Goal: Task Accomplishment & Management: Manage account settings

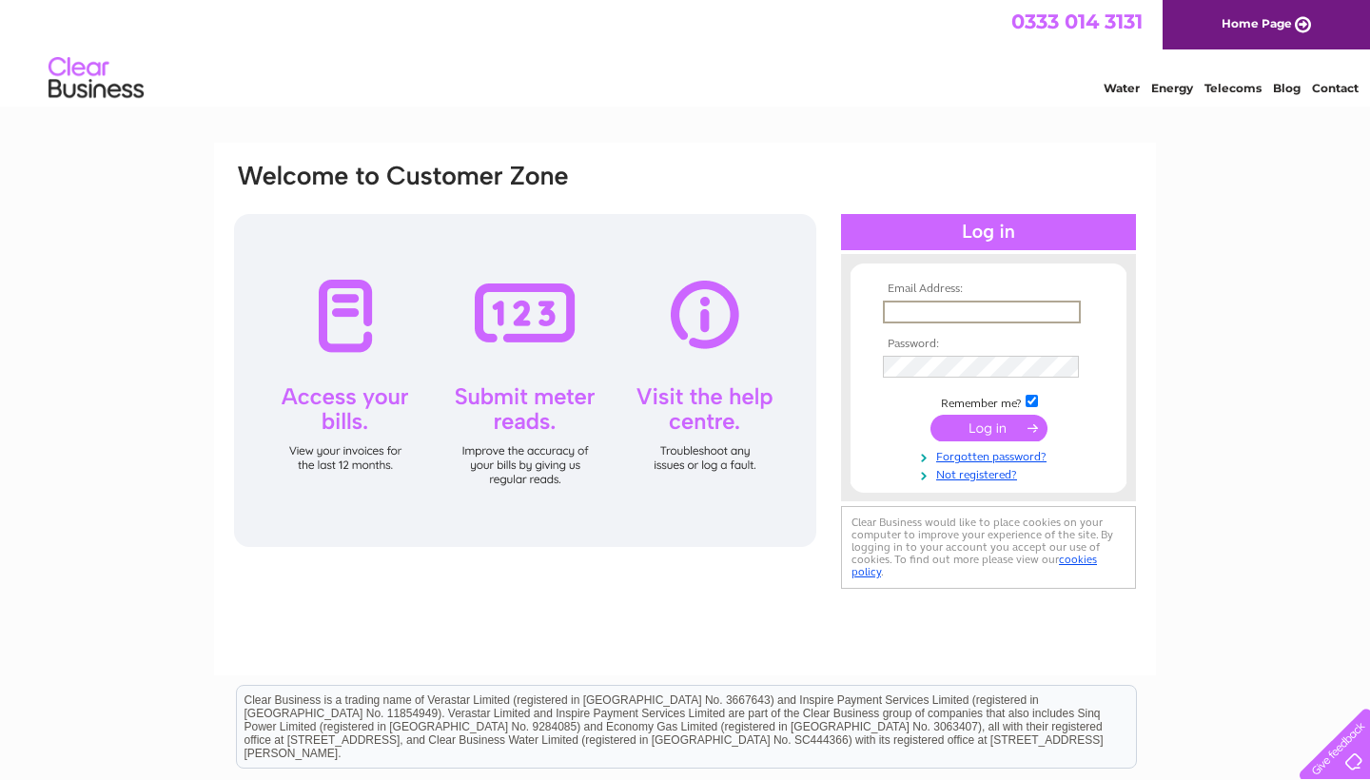
type input "colette.ward@gmail.com"
click at [989, 426] on input "submit" at bounding box center [989, 428] width 117 height 27
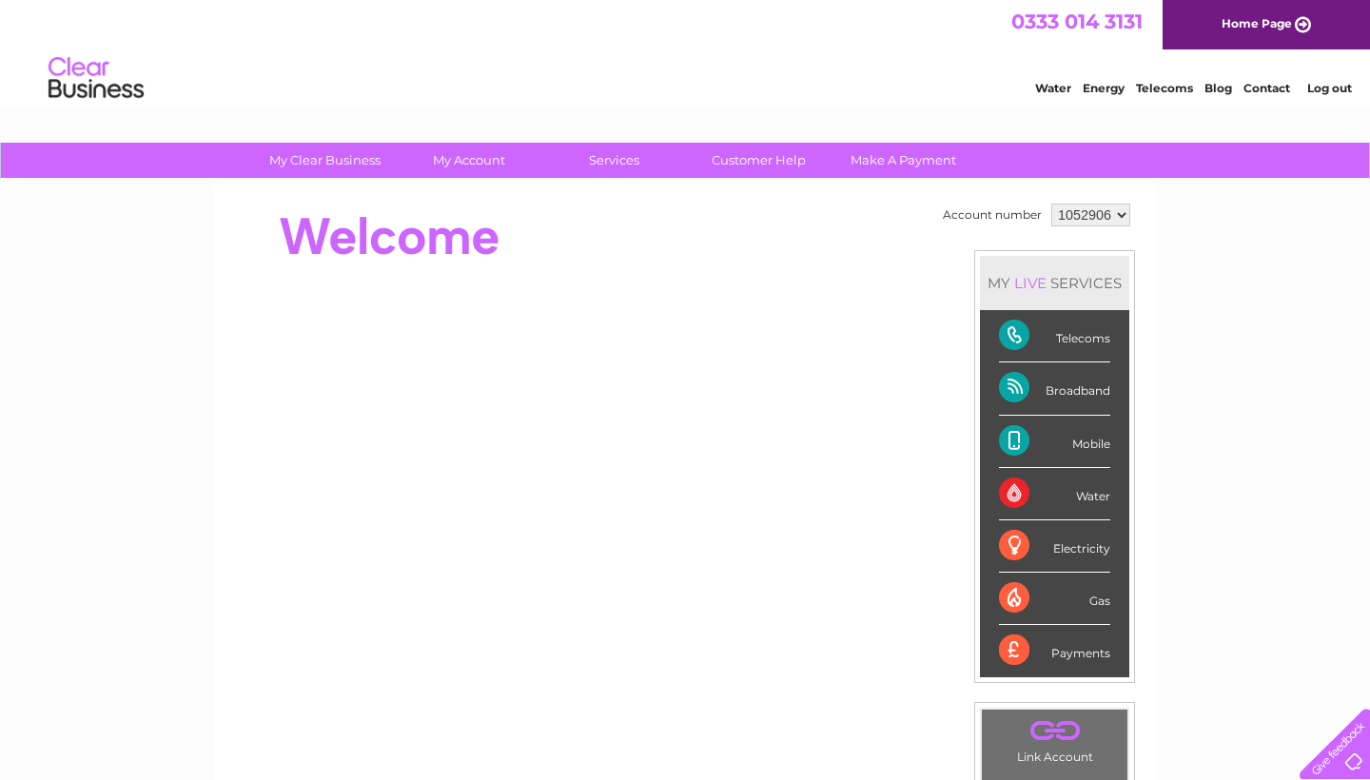
click at [1107, 346] on div "Telecoms" at bounding box center [1054, 336] width 111 height 52
click at [1003, 343] on div "Telecoms" at bounding box center [1054, 336] width 111 height 52
click at [1071, 338] on div "Telecoms" at bounding box center [1054, 336] width 111 height 52
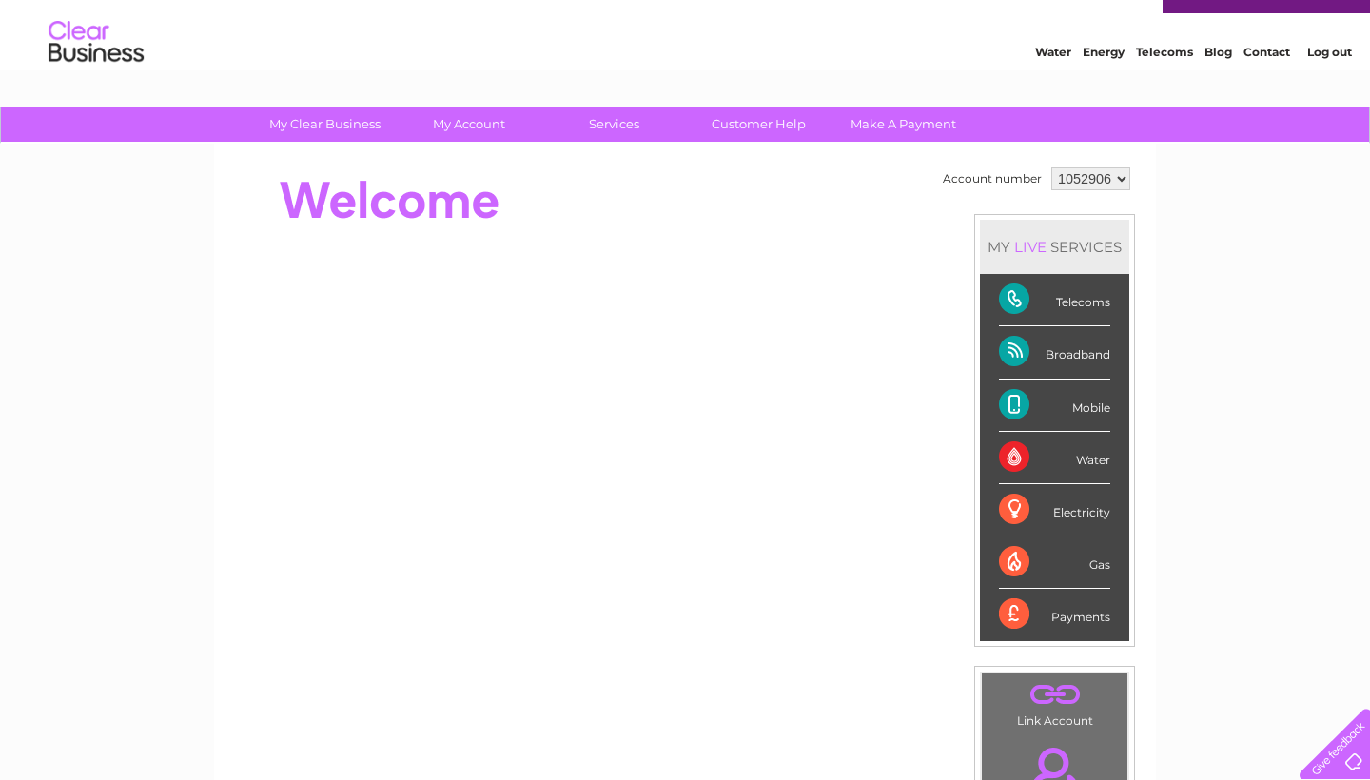
scroll to position [44, 0]
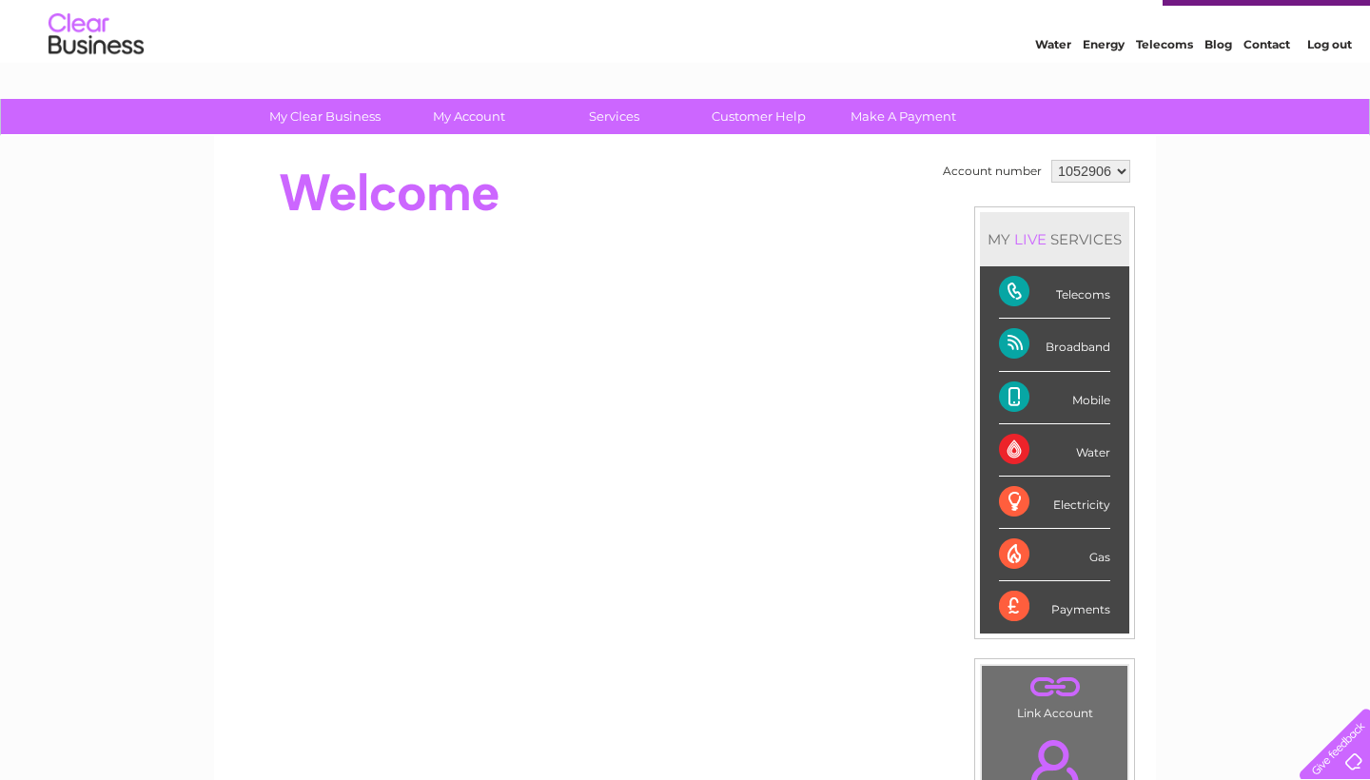
click at [1018, 294] on div "Telecoms" at bounding box center [1054, 292] width 111 height 52
click at [1016, 294] on div "Telecoms" at bounding box center [1054, 292] width 111 height 52
click at [1089, 302] on div "Telecoms" at bounding box center [1054, 292] width 111 height 52
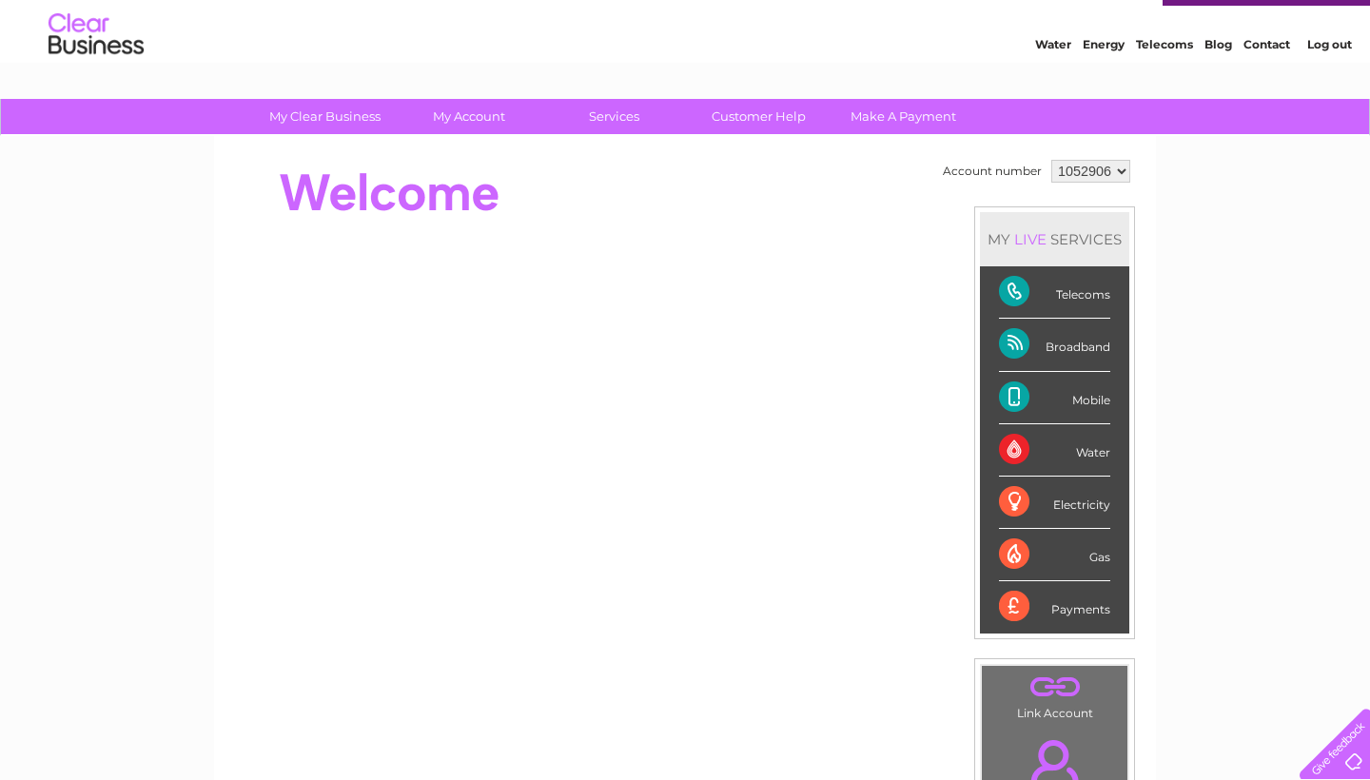
click at [1089, 302] on div "Telecoms" at bounding box center [1054, 292] width 111 height 52
click at [1080, 344] on div "Broadband" at bounding box center [1054, 345] width 111 height 52
click at [1061, 345] on div "Broadband" at bounding box center [1054, 345] width 111 height 52
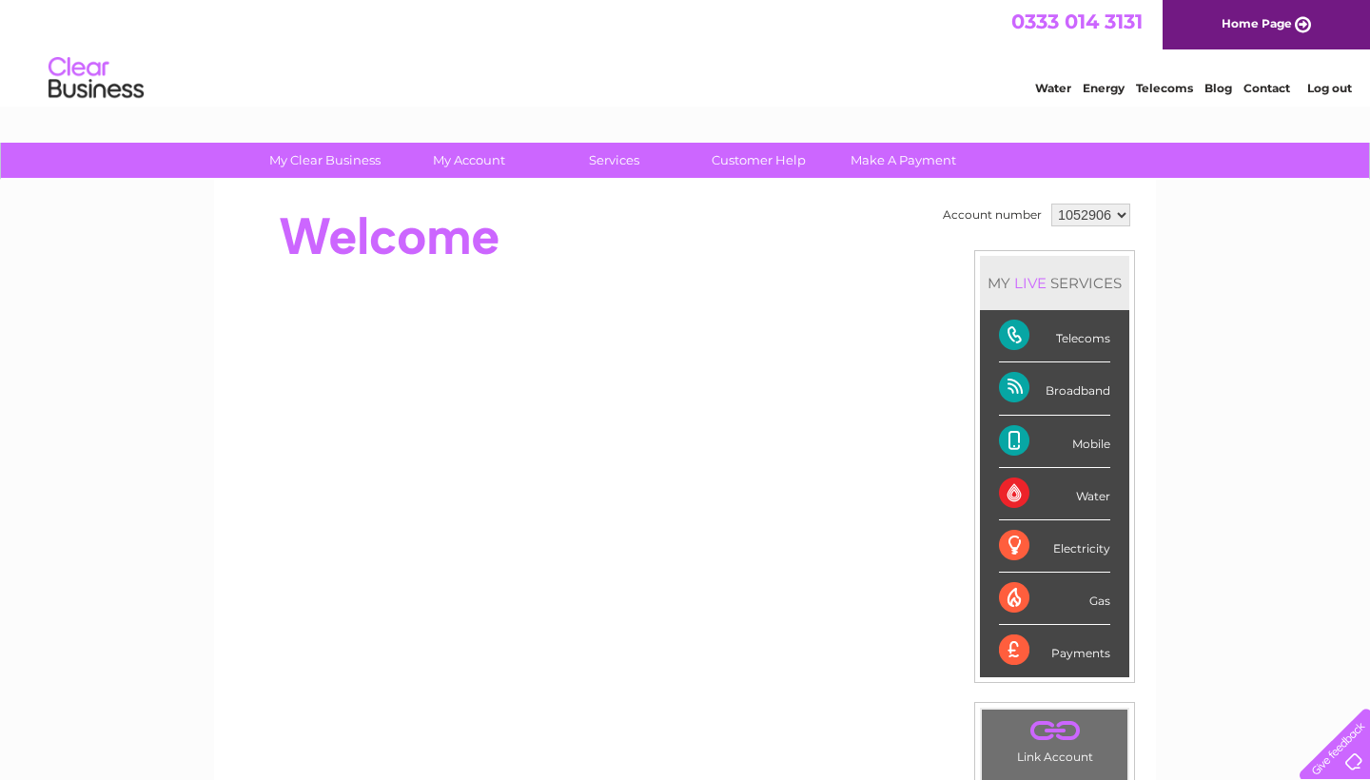
scroll to position [0, 0]
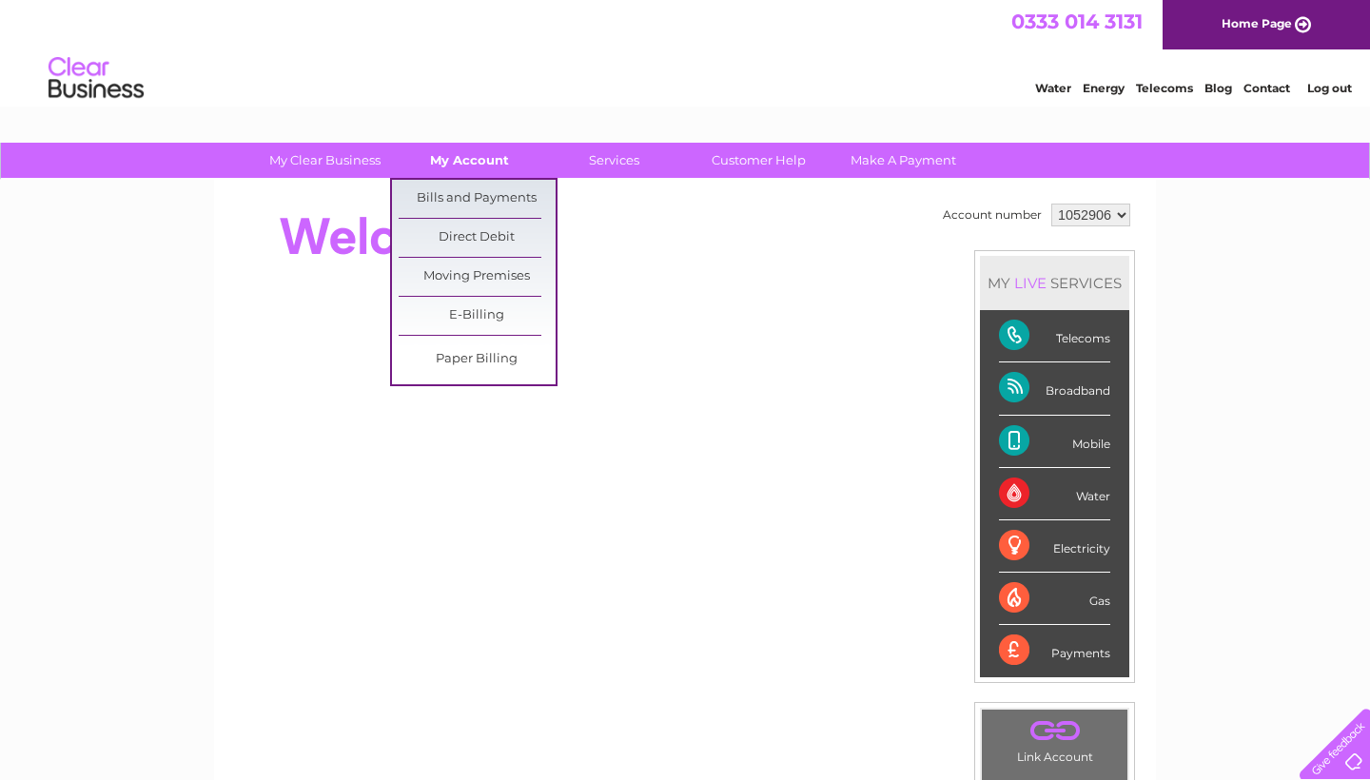
click at [473, 162] on link "My Account" at bounding box center [469, 160] width 157 height 35
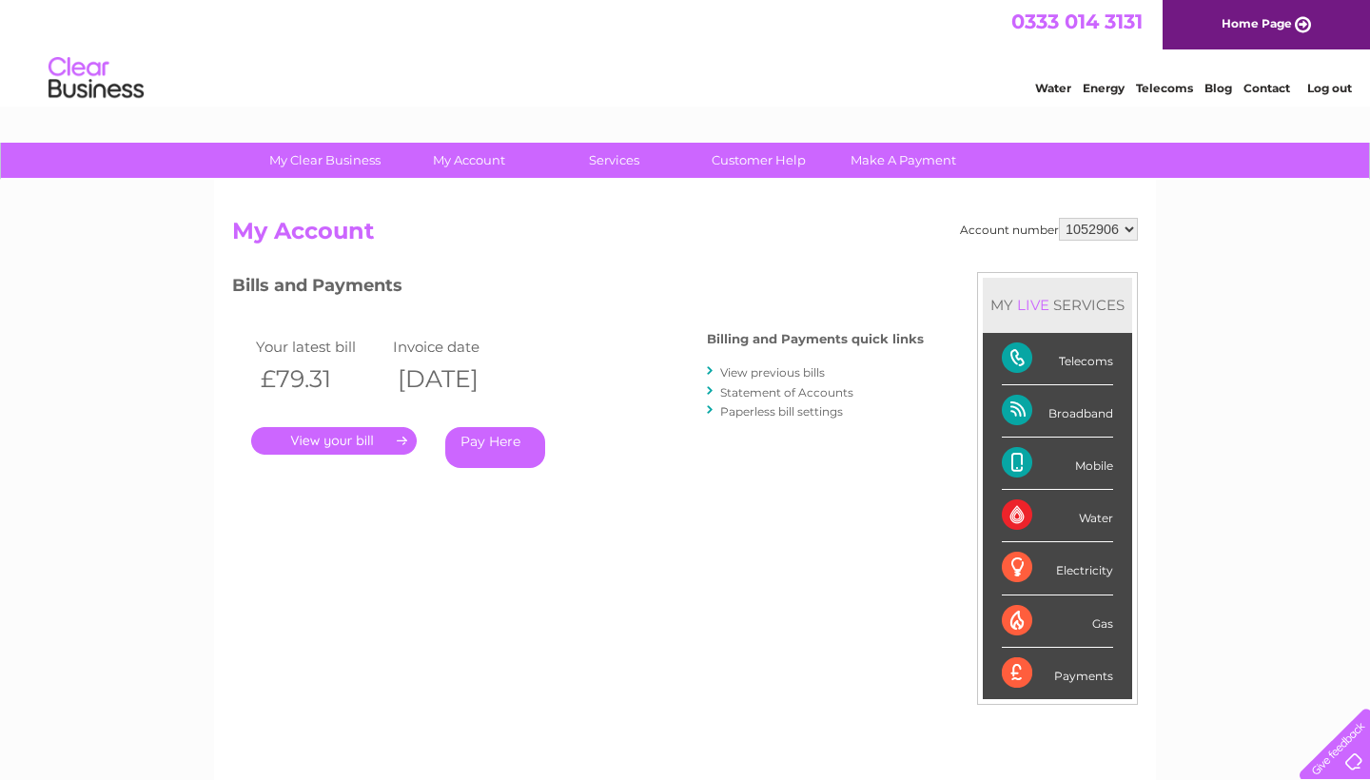
click at [786, 374] on link "View previous bills" at bounding box center [772, 372] width 105 height 14
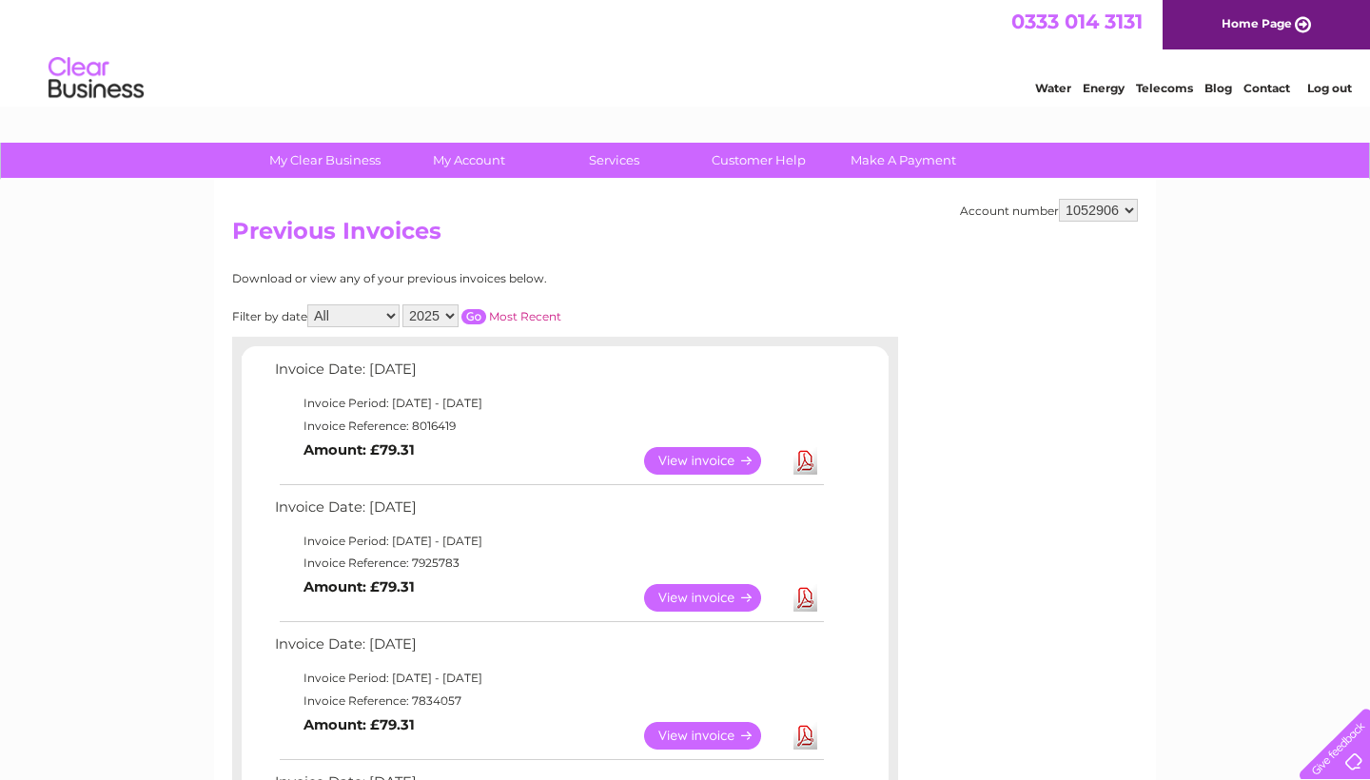
select select "2024"
click at [486, 309] on input "button" at bounding box center [474, 316] width 25 height 15
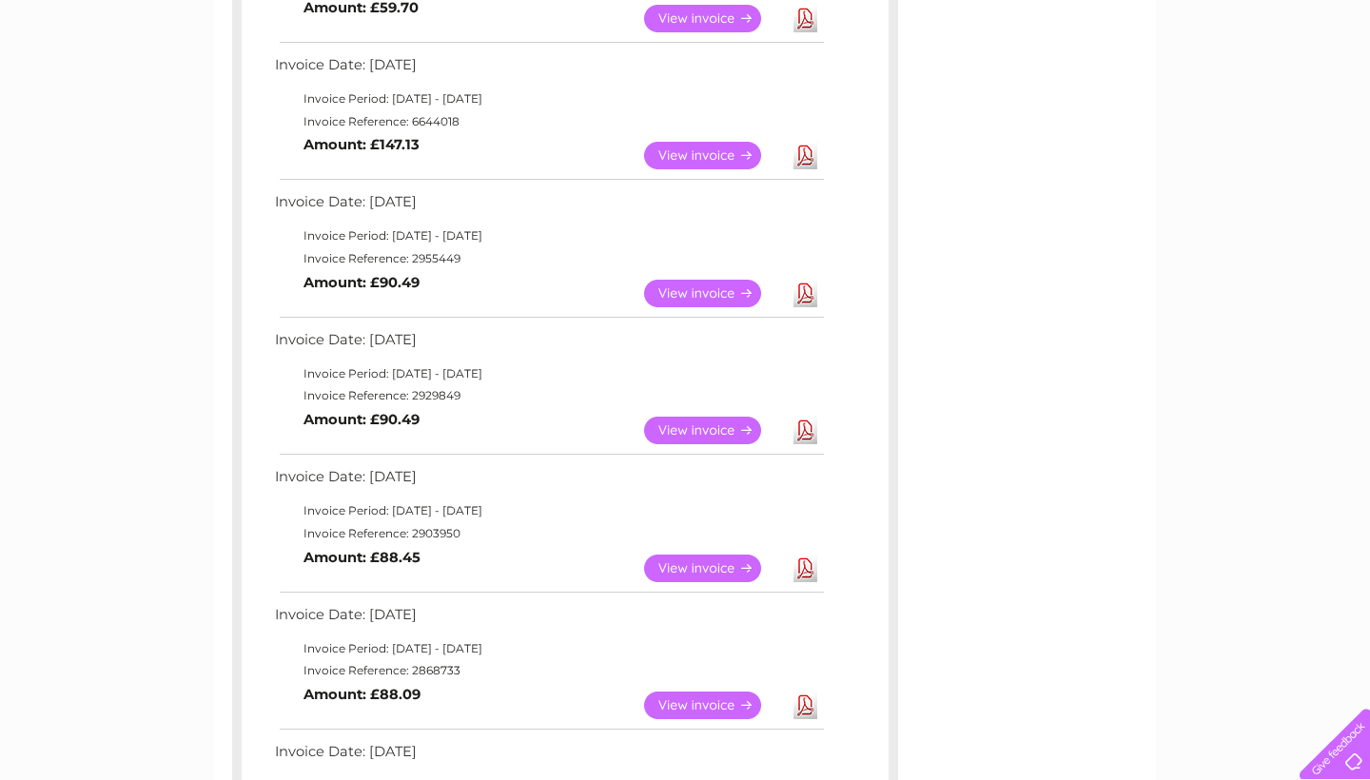
scroll to position [1122, 0]
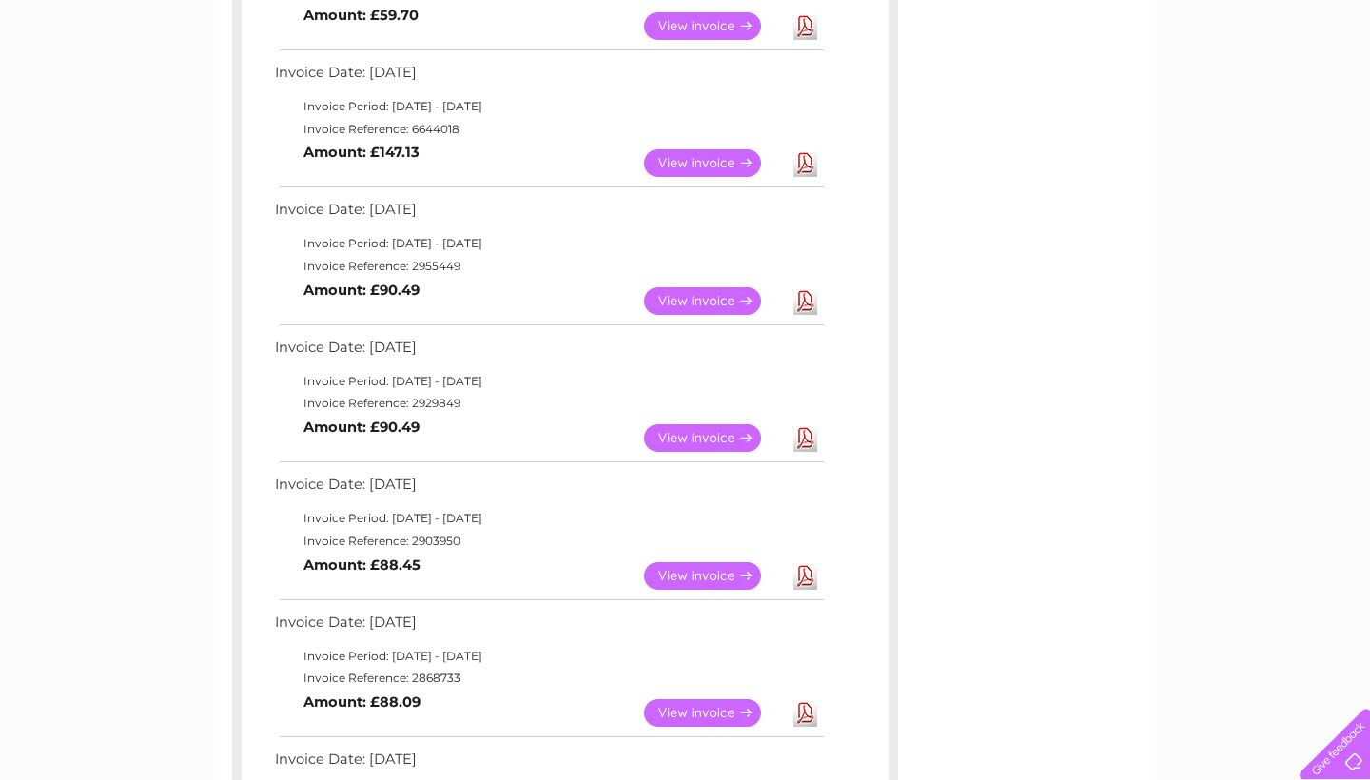
click at [714, 424] on link "View" at bounding box center [714, 438] width 140 height 28
